Goal: Task Accomplishment & Management: Complete application form

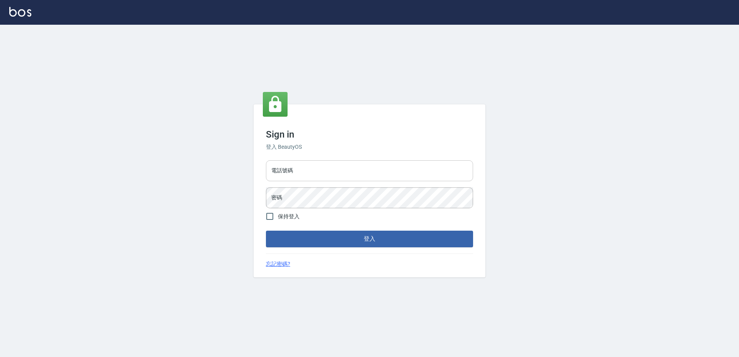
click at [314, 161] on input "電話號碼" at bounding box center [369, 170] width 207 height 21
type input "0426865599"
click at [266, 231] on button "登入" at bounding box center [369, 239] width 207 height 16
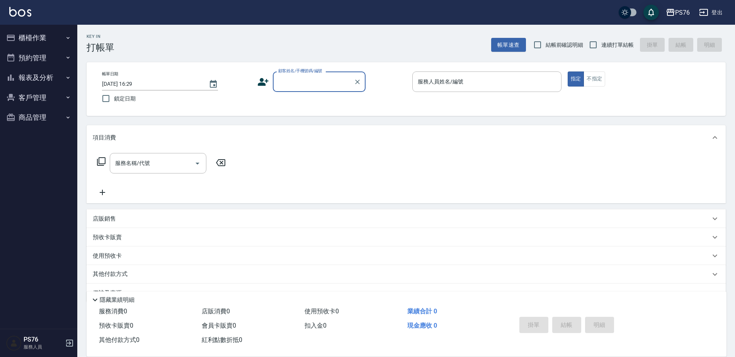
click at [616, 45] on span "連續打單結帳" at bounding box center [617, 45] width 32 height 8
click at [601, 45] on input "連續打單結帳" at bounding box center [593, 45] width 16 height 16
checkbox input "true"
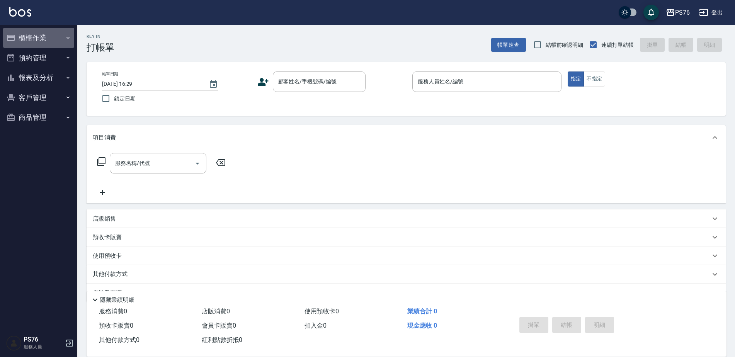
click at [31, 32] on button "櫃檯作業" at bounding box center [38, 38] width 71 height 20
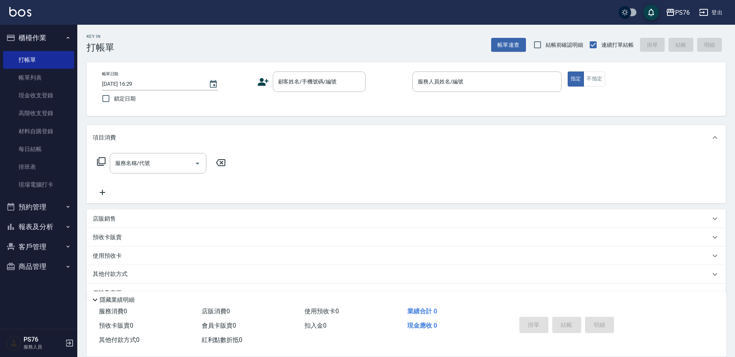
click at [3, 28] on button "櫃檯作業" at bounding box center [38, 38] width 71 height 20
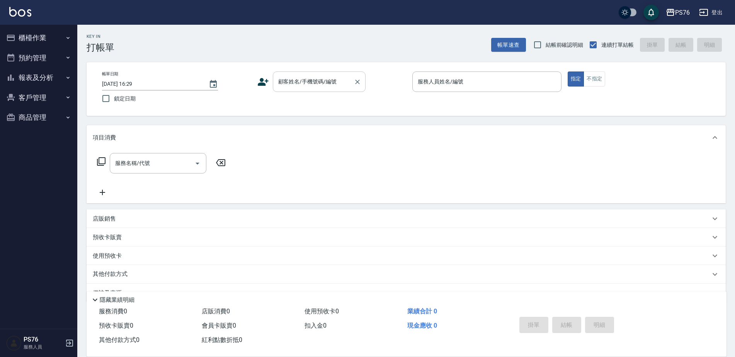
click at [323, 80] on input "顧客姓名/手機號碼/編號" at bounding box center [313, 82] width 74 height 14
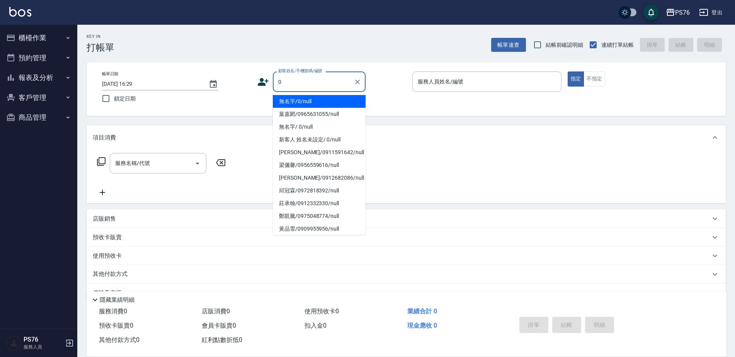
type input "無名字/0/null"
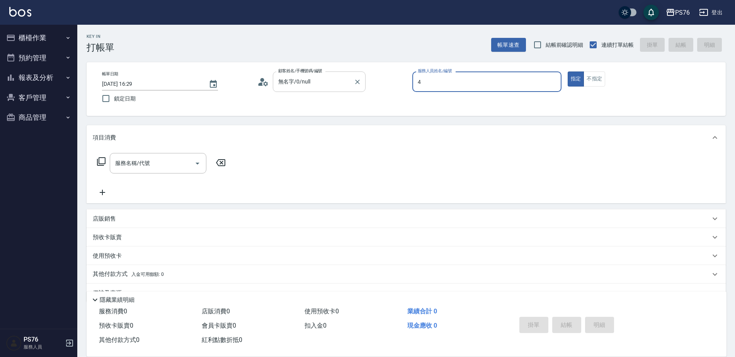
type input "蕭孟廷-4"
type button "true"
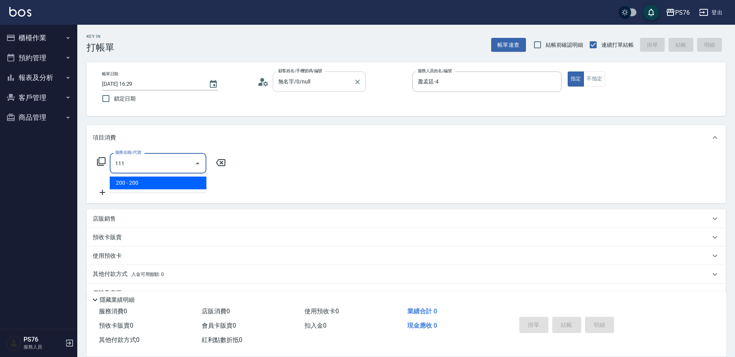
type input "200(111)"
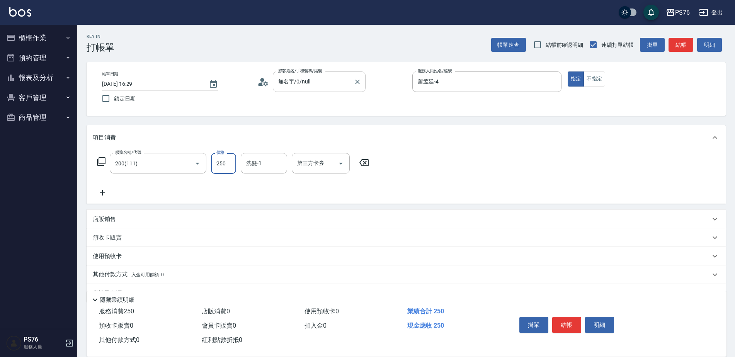
type input "250"
type input "游怡瑄-24"
click at [104, 191] on icon at bounding box center [102, 192] width 19 height 9
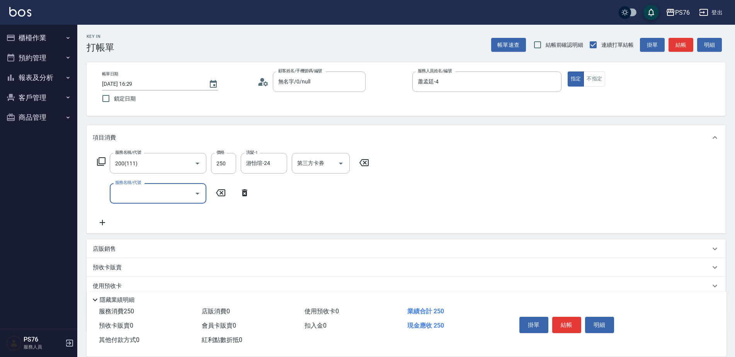
click at [117, 193] on input "服務名稱/代號" at bounding box center [152, 194] width 78 height 14
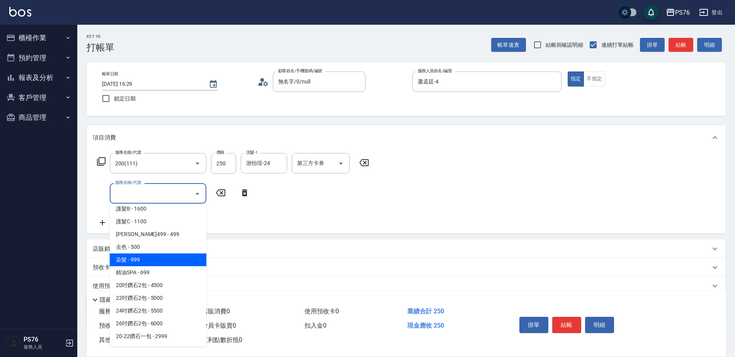
scroll to position [541, 0]
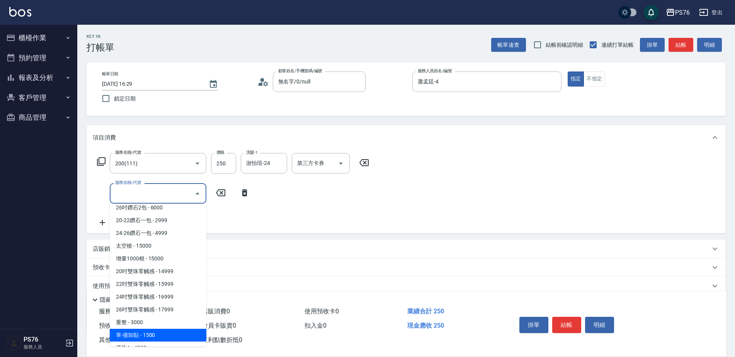
click at [169, 333] on span "單-接卸貼 - 1500" at bounding box center [158, 335] width 97 height 13
type input "單-接卸貼(715)"
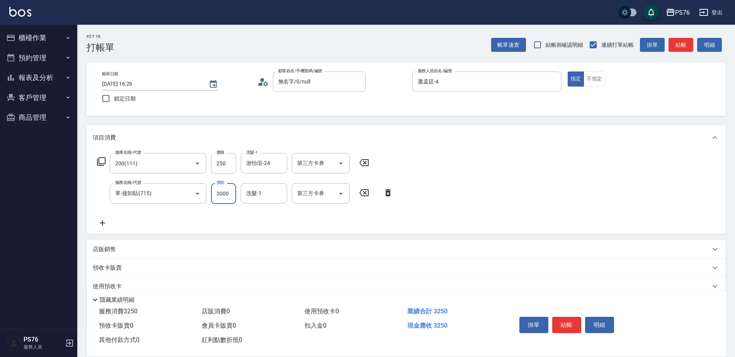
type input "3000"
type input "蕭孟廷-4"
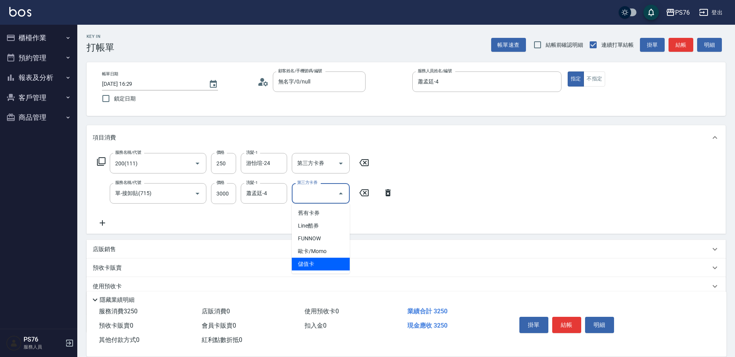
type input "儲值卡"
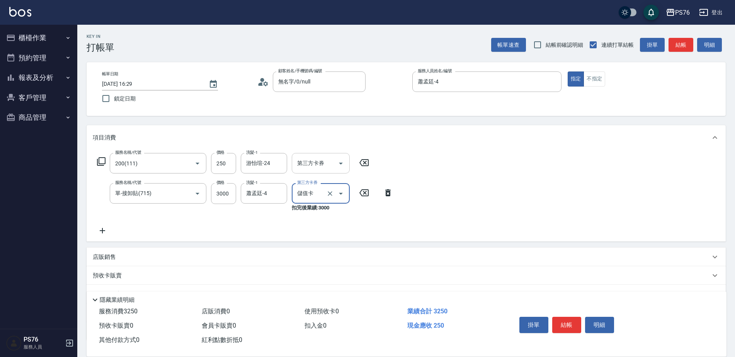
click at [314, 166] on input "第三方卡券" at bounding box center [314, 163] width 39 height 14
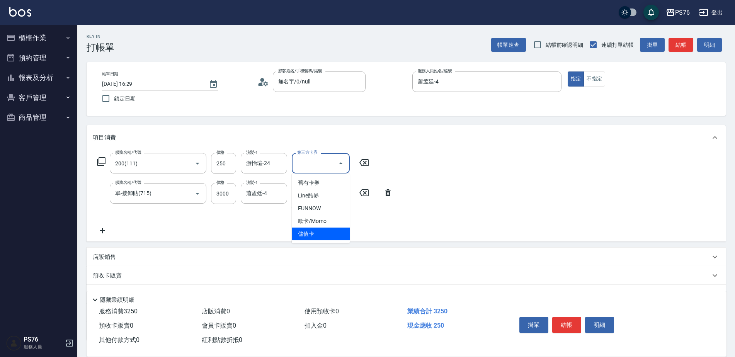
click at [332, 237] on span "儲值卡" at bounding box center [321, 234] width 58 height 13
type input "儲值卡"
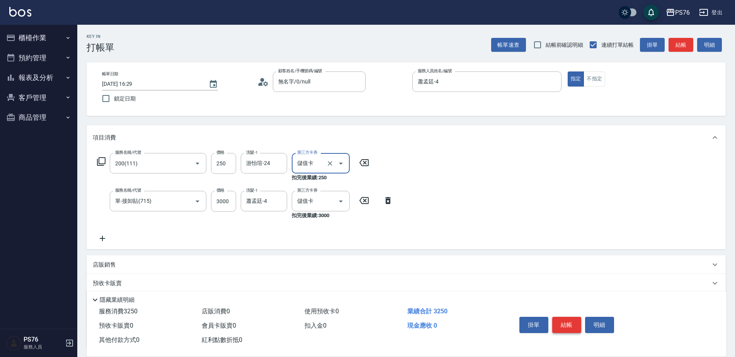
click at [574, 317] on button "結帳" at bounding box center [566, 325] width 29 height 16
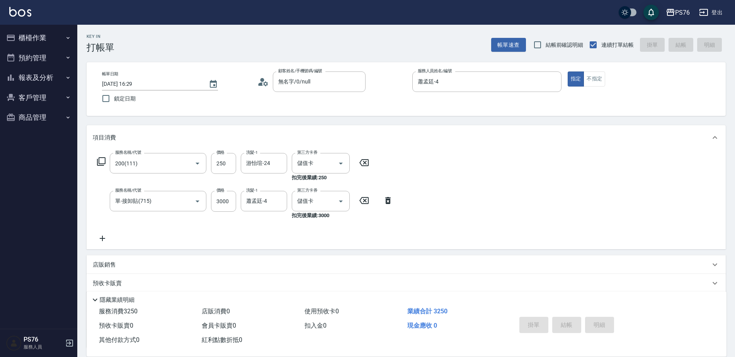
type input "[DATE] 16:32"
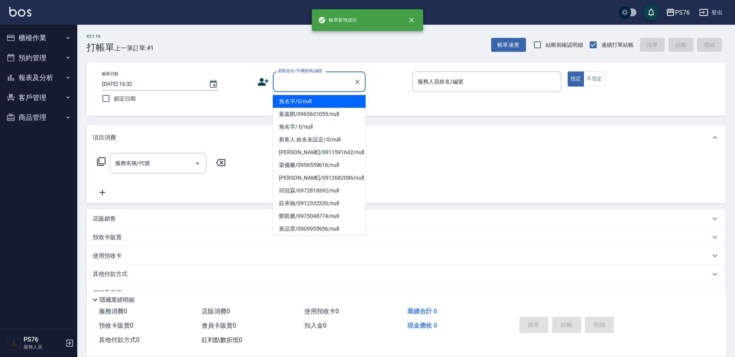
click at [333, 86] on input "顧客姓名/手機號碼/編號" at bounding box center [313, 82] width 74 height 14
type input "無名字/0/null"
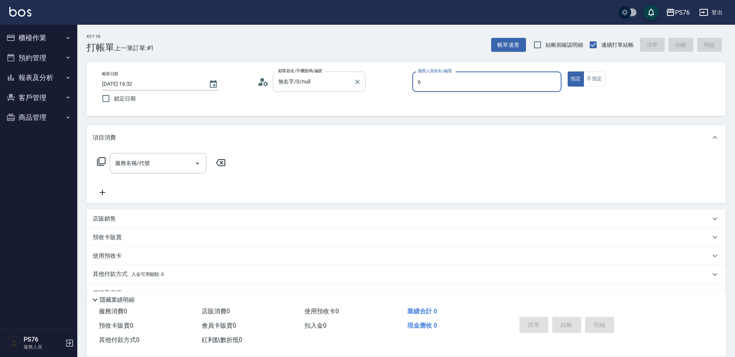
type input "洪彩娟-6"
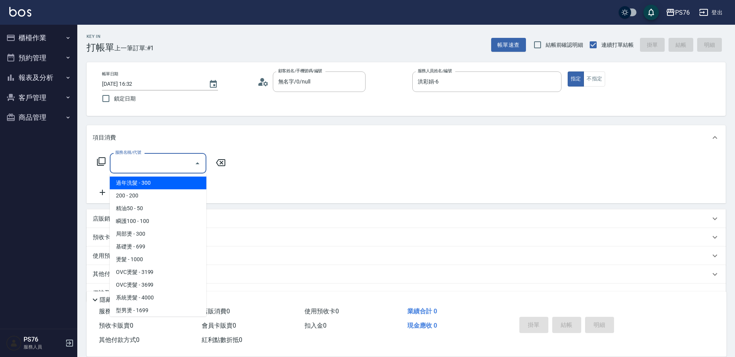
click at [131, 158] on div "服務名稱/代號 服務名稱/代號" at bounding box center [158, 163] width 97 height 20
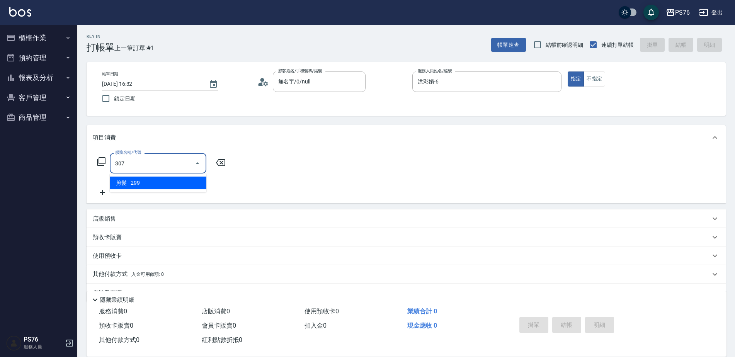
type input "剪髮(307)"
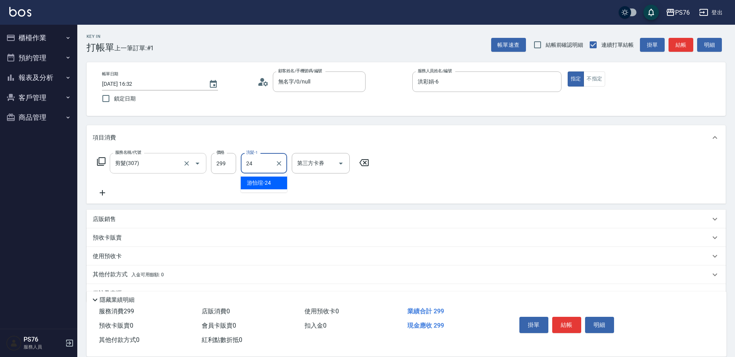
type input "游怡瑄-24"
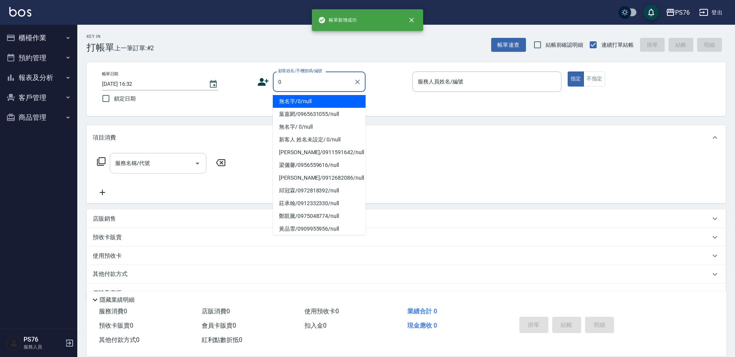
type input "無名字/0/null"
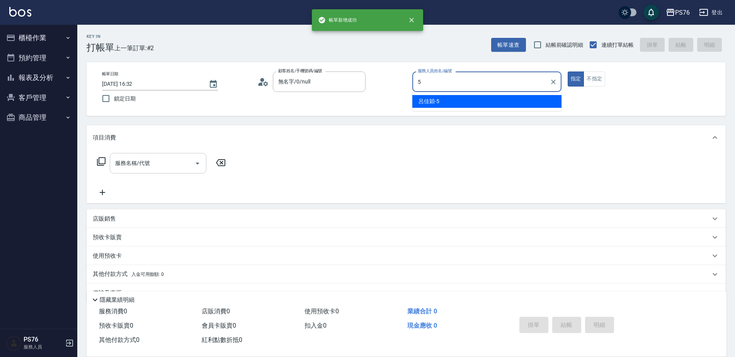
type input "呂佳穎-5"
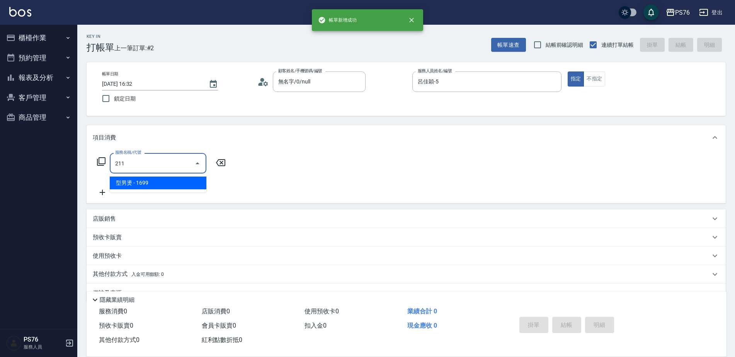
type input "型男燙(211)"
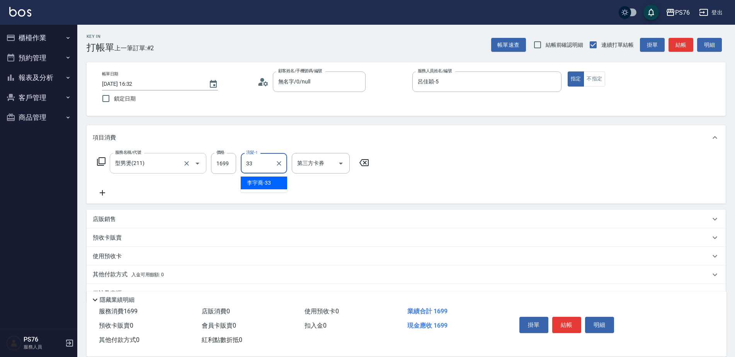
type input "[PERSON_NAME]33"
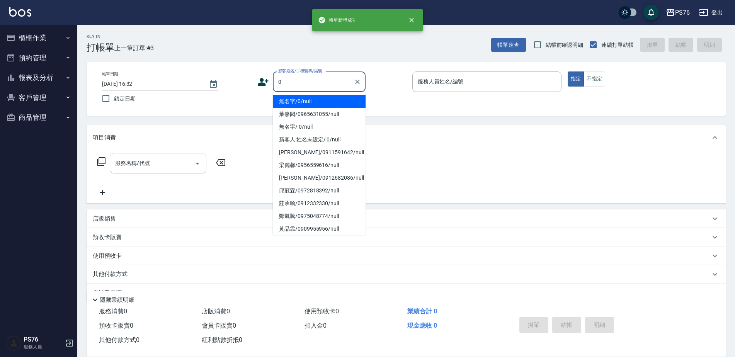
type input "無名字/0/null"
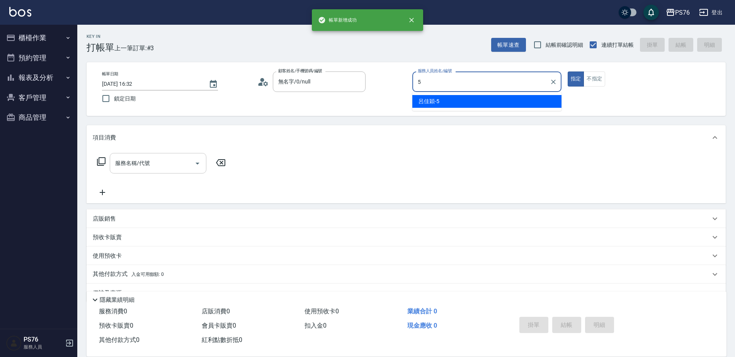
type input "呂佳穎-5"
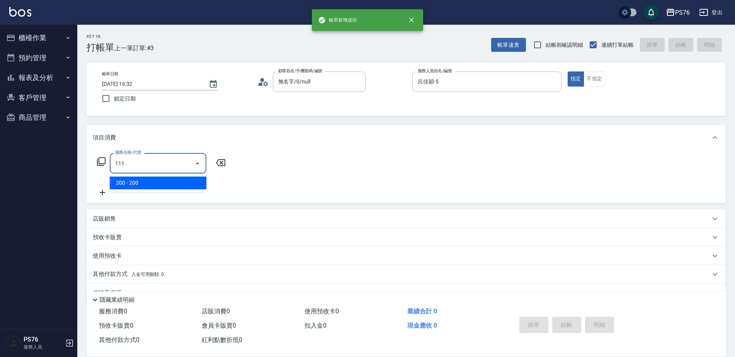
type input "200(111)"
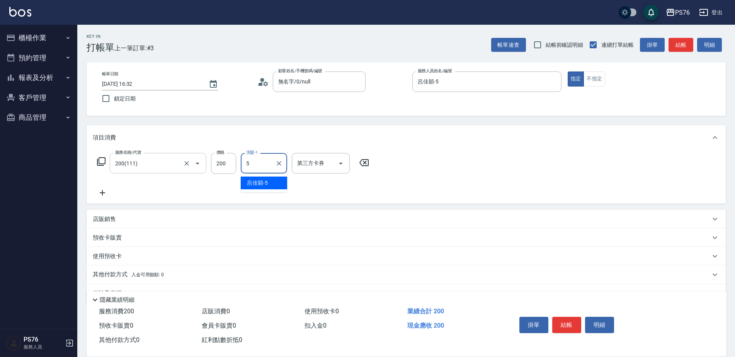
type input "呂佳穎-5"
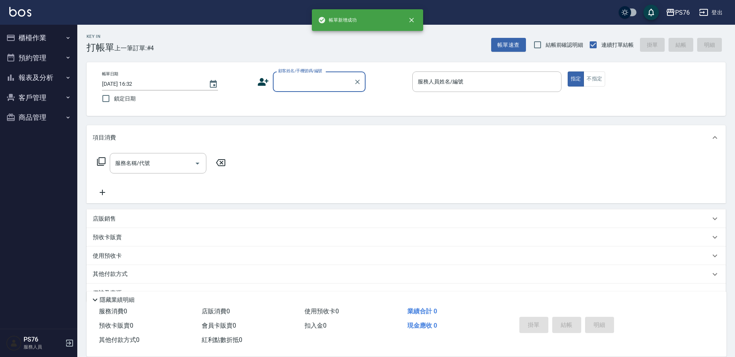
click at [61, 43] on button "櫃檯作業" at bounding box center [38, 38] width 71 height 20
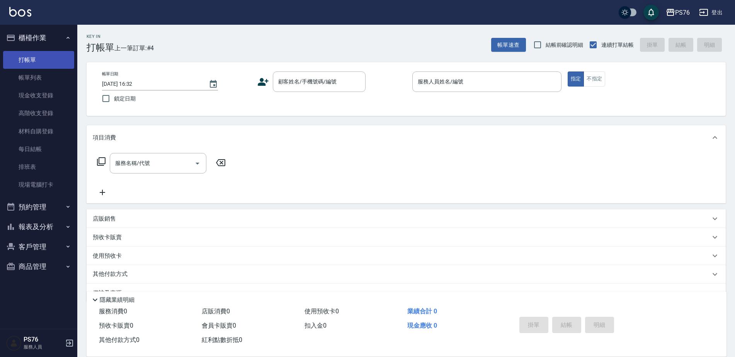
click at [61, 61] on link "打帳單" at bounding box center [38, 60] width 71 height 18
click at [54, 78] on link "帳單列表" at bounding box center [38, 78] width 71 height 18
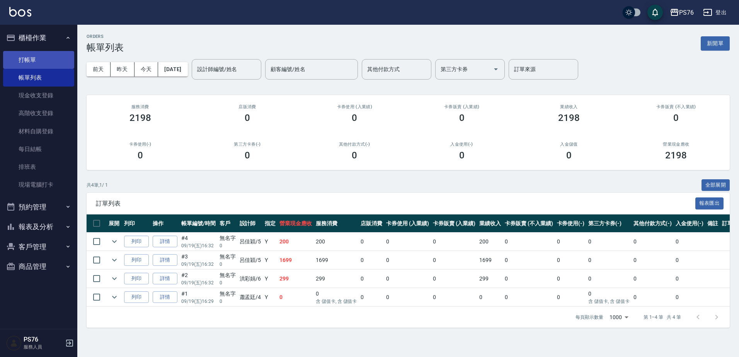
click at [45, 55] on link "打帳單" at bounding box center [38, 60] width 71 height 18
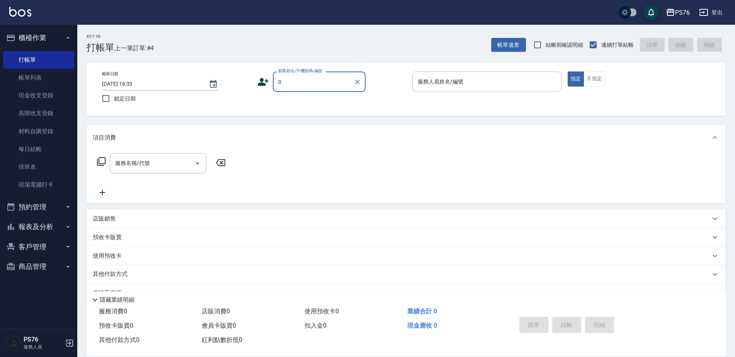
type input "無名字/0/null"
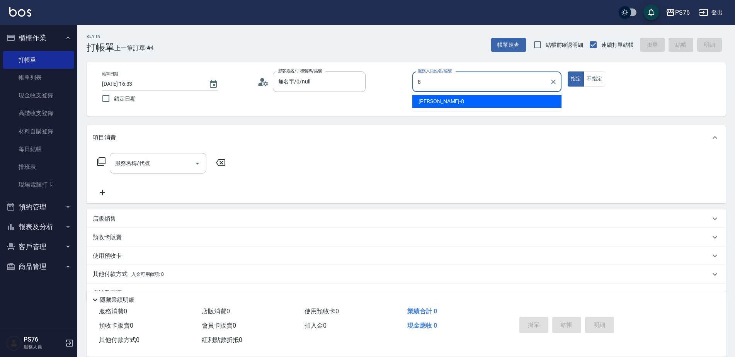
type input "[PERSON_NAME]-8"
type button "true"
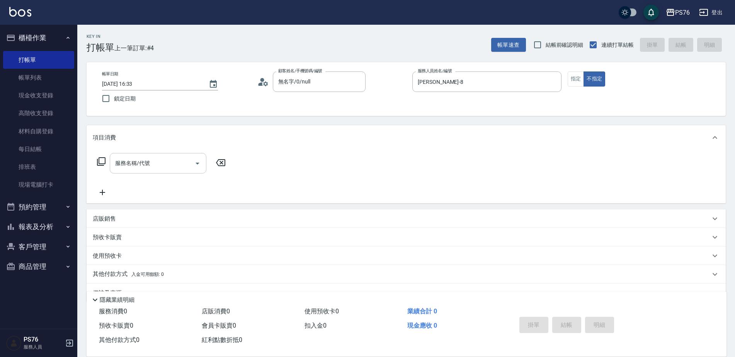
click at [147, 171] on div "服務名稱/代號" at bounding box center [158, 163] width 97 height 20
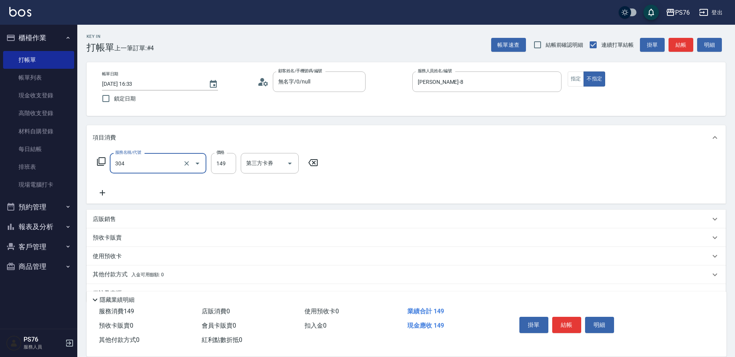
type input "剪髮(304)"
type input "50"
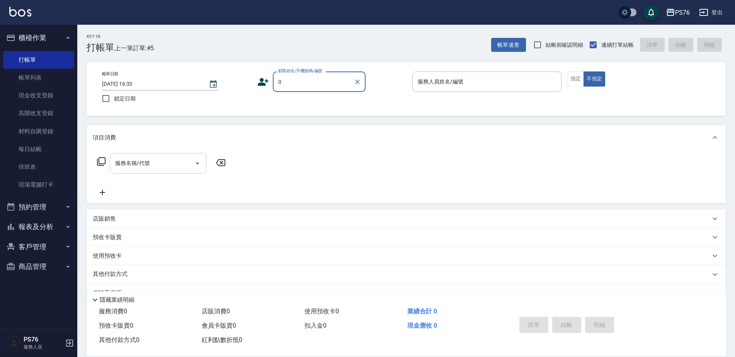
type input "無名字/0/null"
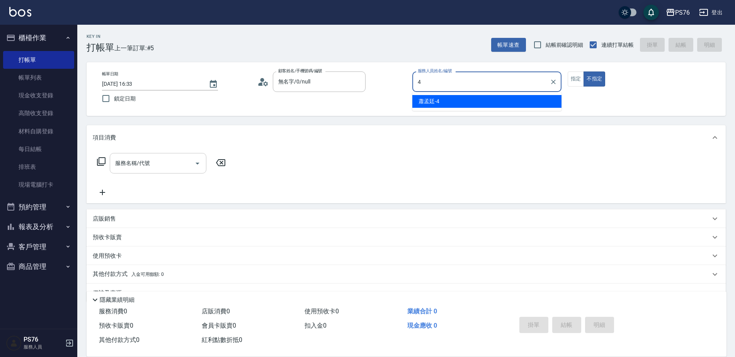
type input "蕭孟廷-4"
type button "false"
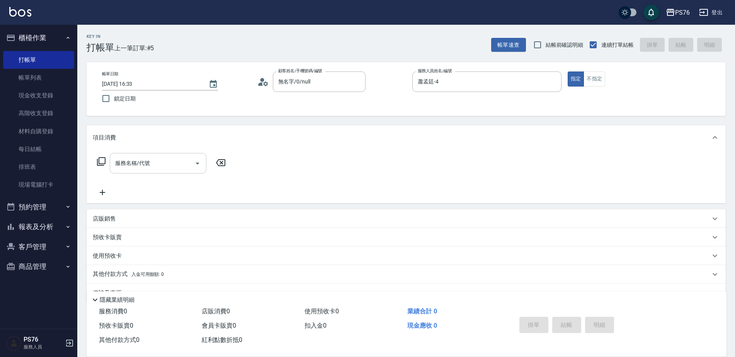
click at [152, 158] on input "服務名稱/代號" at bounding box center [152, 163] width 78 height 14
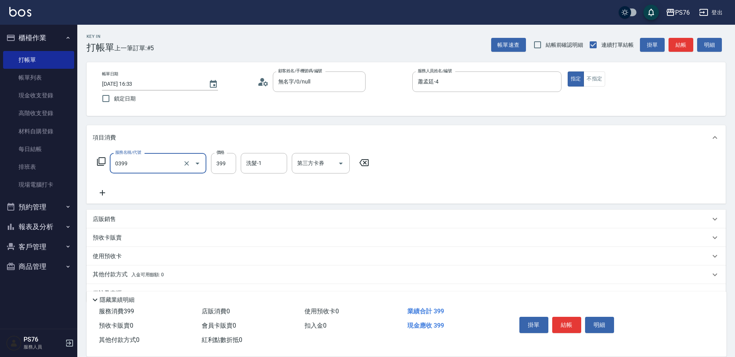
type input "海鹽399(0399)"
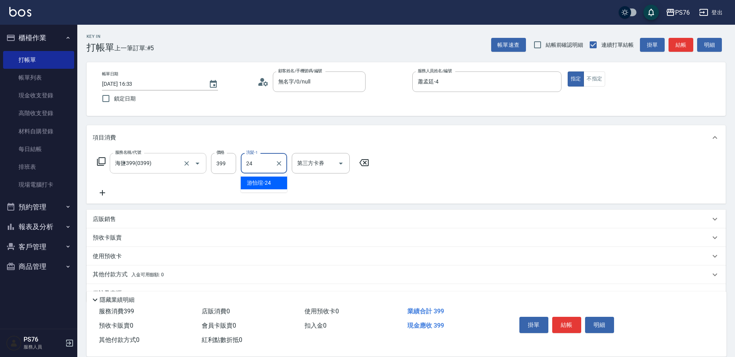
type input "游怡瑄-24"
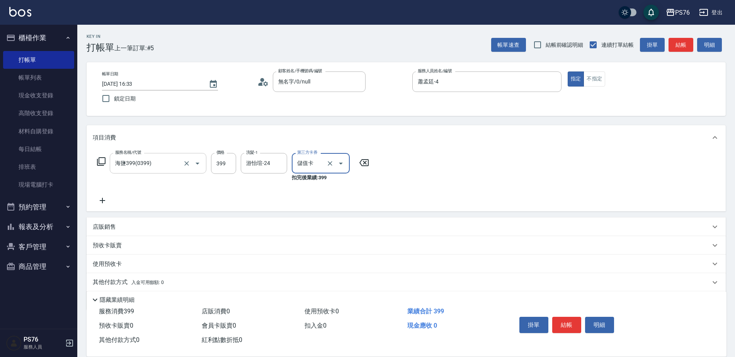
type input "儲值卡"
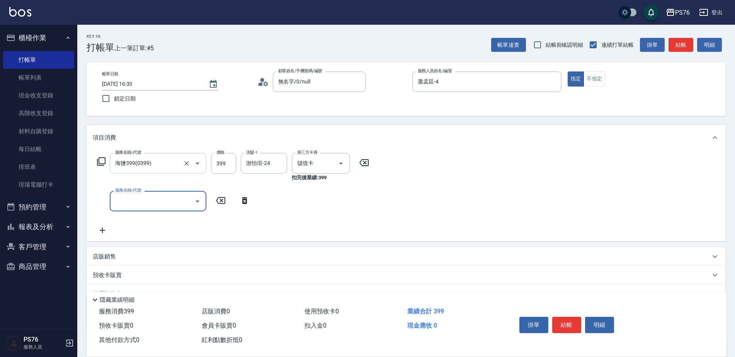
type input "1"
type input "剪髮(304)"
type input "50"
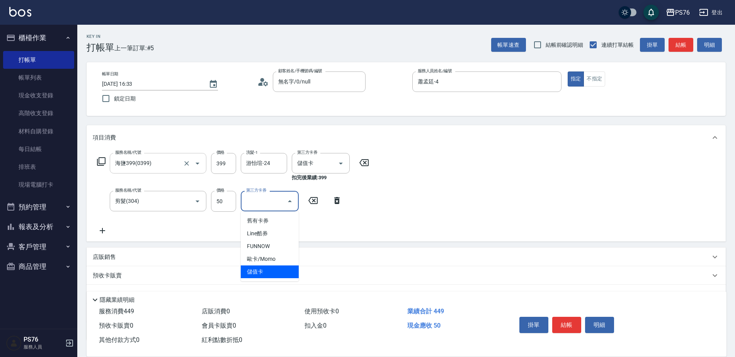
type input "儲值卡"
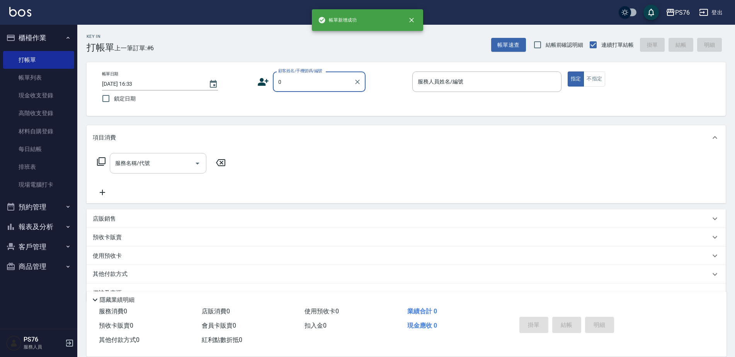
type input "無名字/0/null"
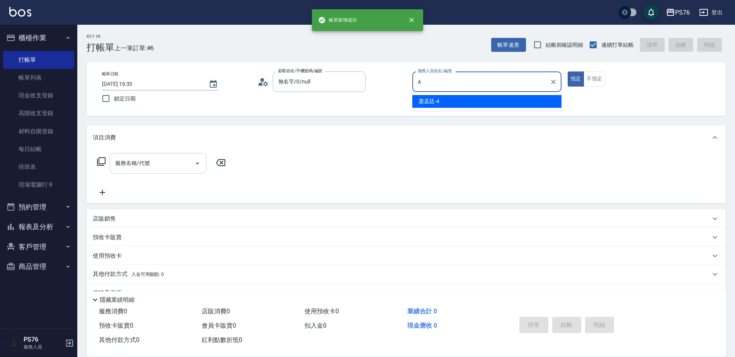
type input "蕭孟廷-4"
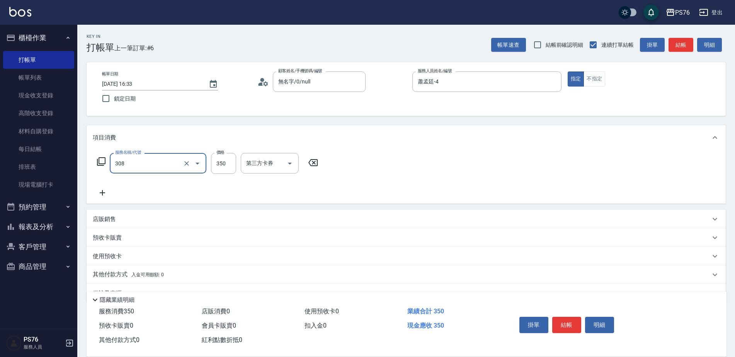
type input "洗+剪(308)"
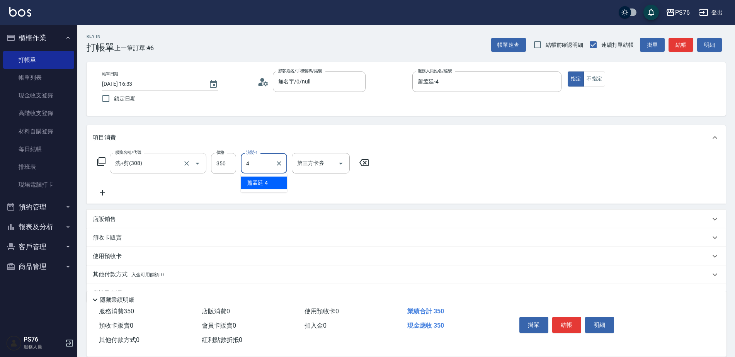
type input "蕭孟廷-4"
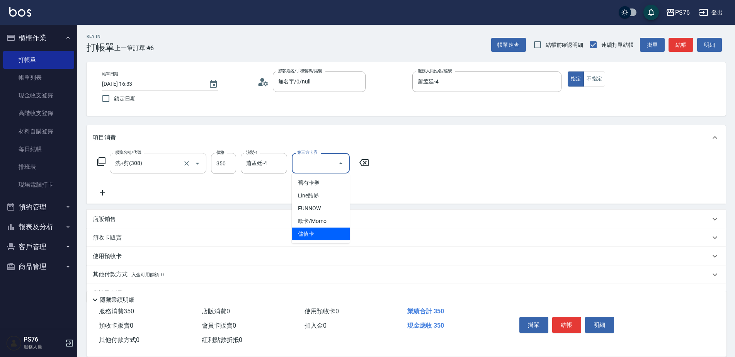
type input "儲值卡"
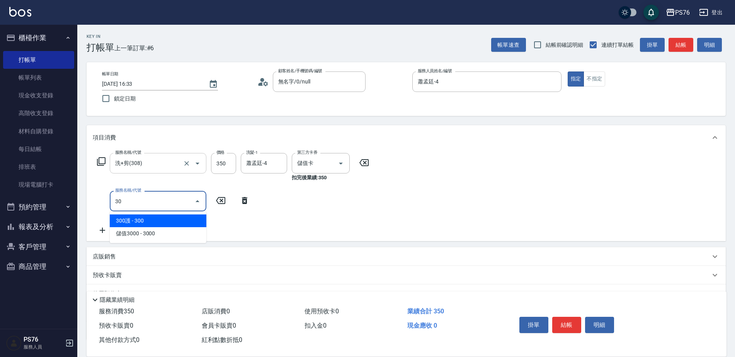
type input "3"
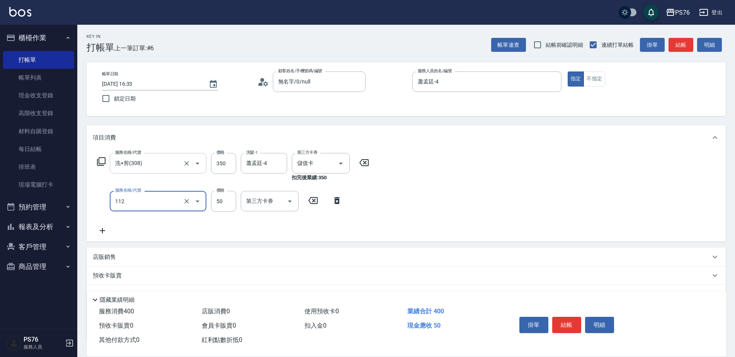
type input "精油50(112)"
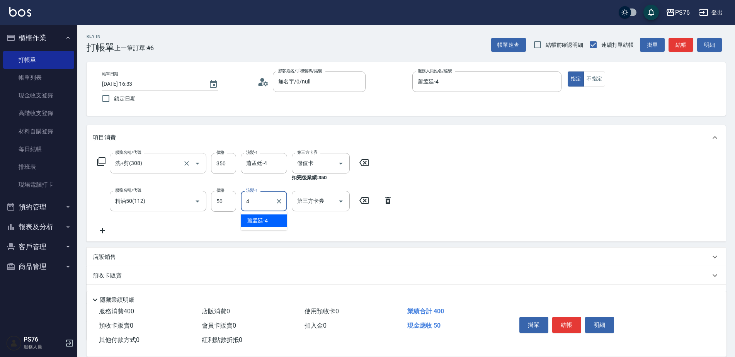
type input "蕭孟廷-4"
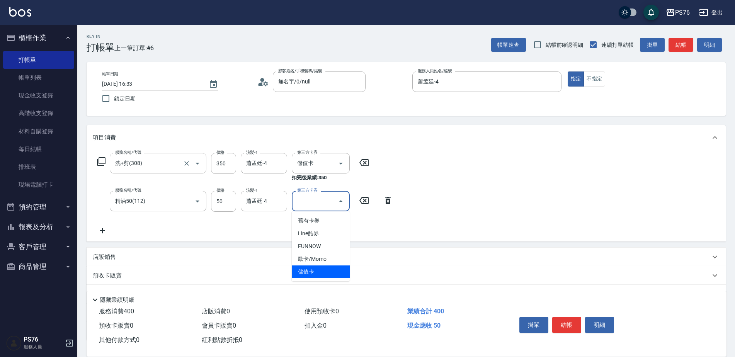
type input "儲值卡"
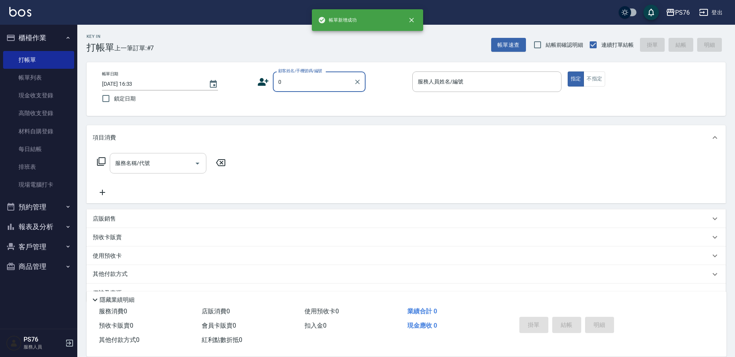
type input "無名字/0/null"
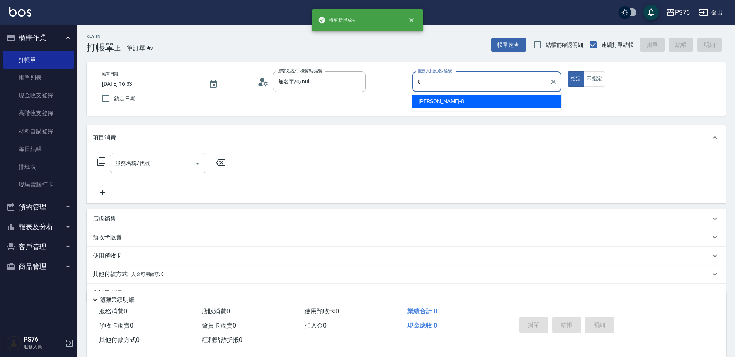
type input "[PERSON_NAME]-8"
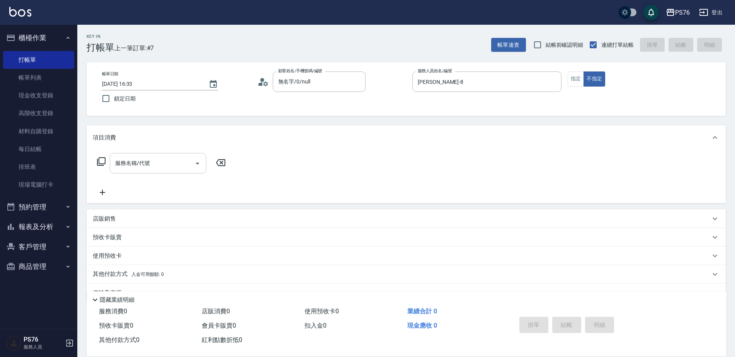
click at [152, 158] on input "服務名稱/代號" at bounding box center [152, 163] width 78 height 14
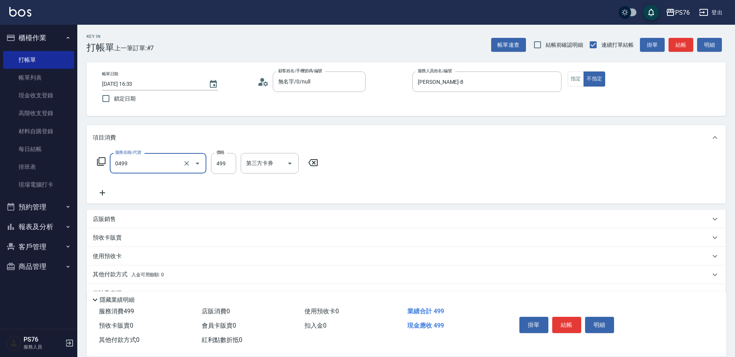
type input "[PERSON_NAME]499(0499)"
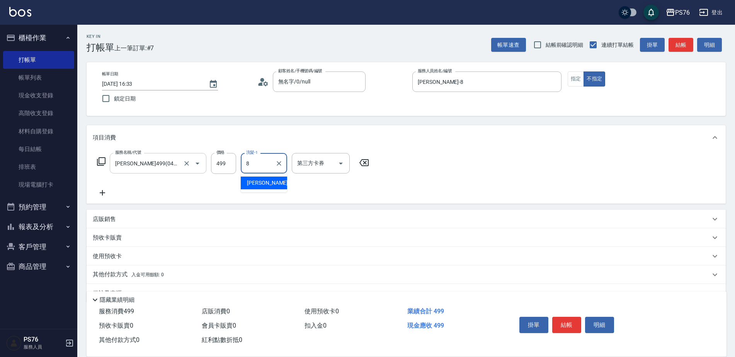
type input "[PERSON_NAME]-8"
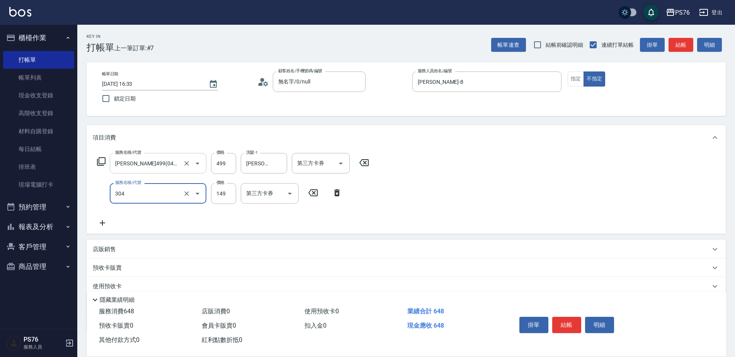
type input "剪髮(304)"
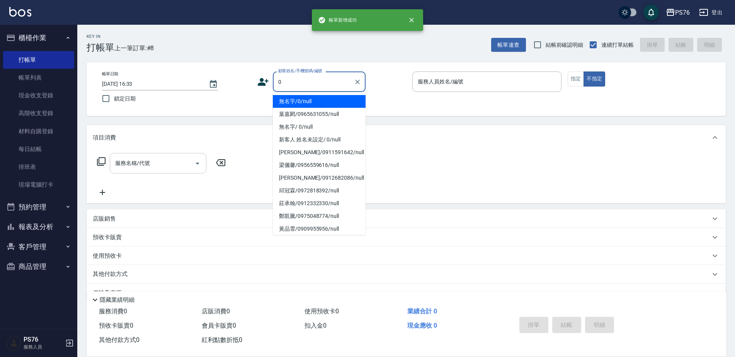
type input "無名字/0/null"
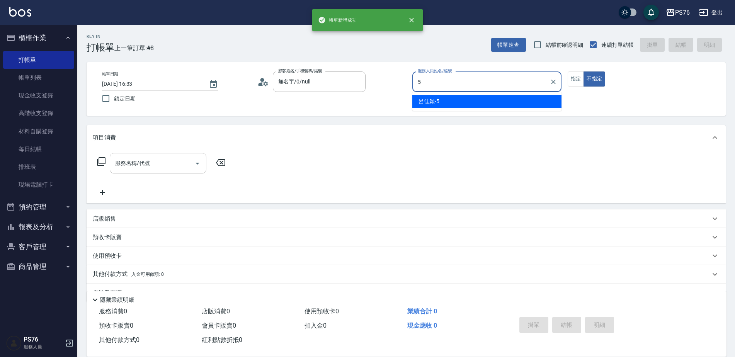
type input "呂佳穎-5"
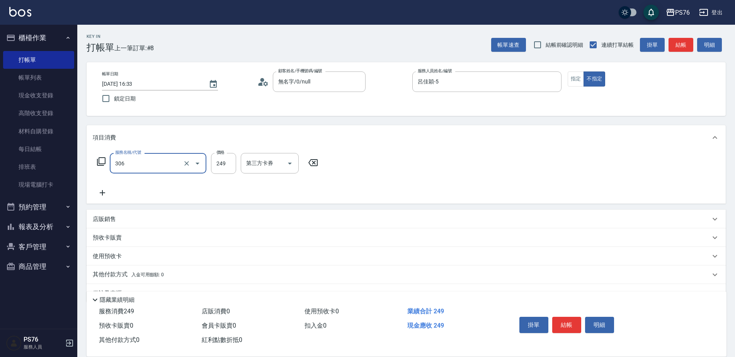
type input "剪髮(306)"
type input "游怡瑄-24"
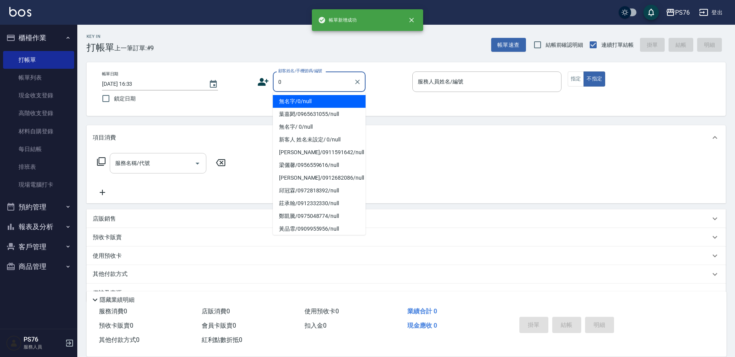
type input "無名字/0/null"
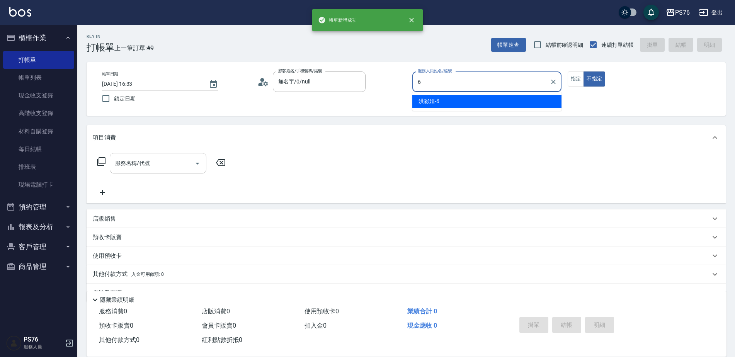
type input "洪彩娟-6"
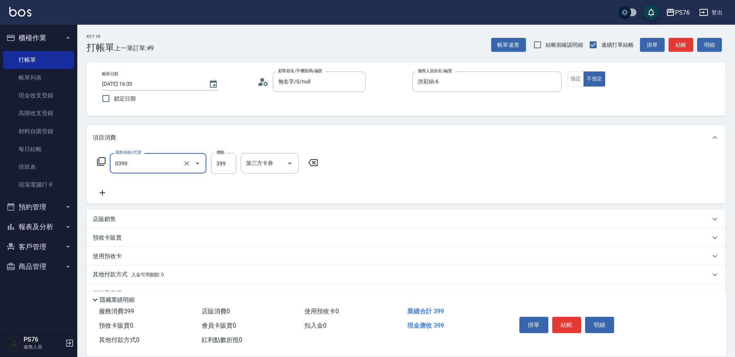
type input "海鹽399(0399)"
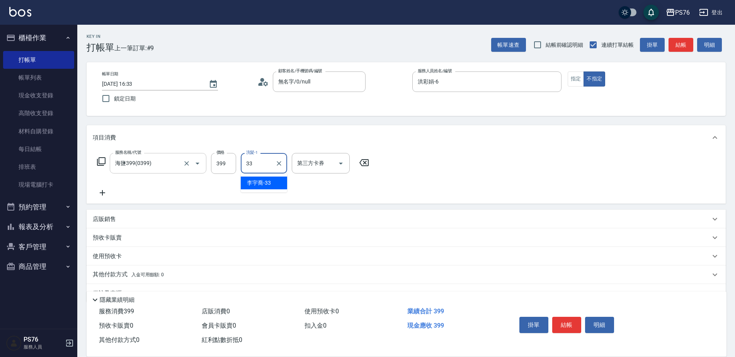
type input "[PERSON_NAME]33"
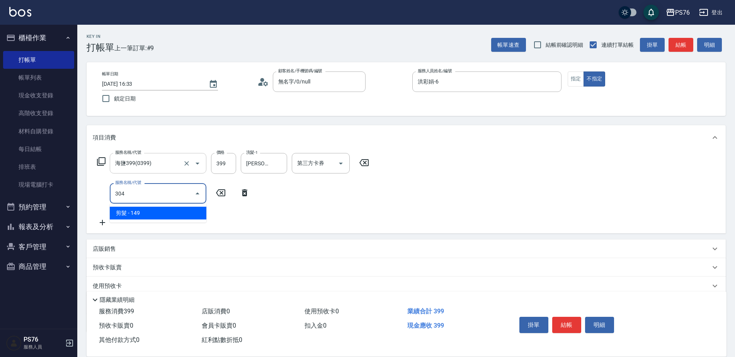
type input "剪髮(304)"
